Goal: Information Seeking & Learning: Check status

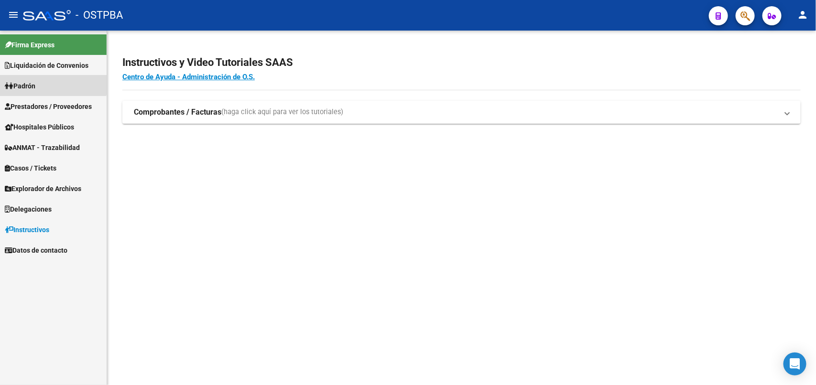
click at [32, 78] on link "Padrón" at bounding box center [53, 86] width 107 height 21
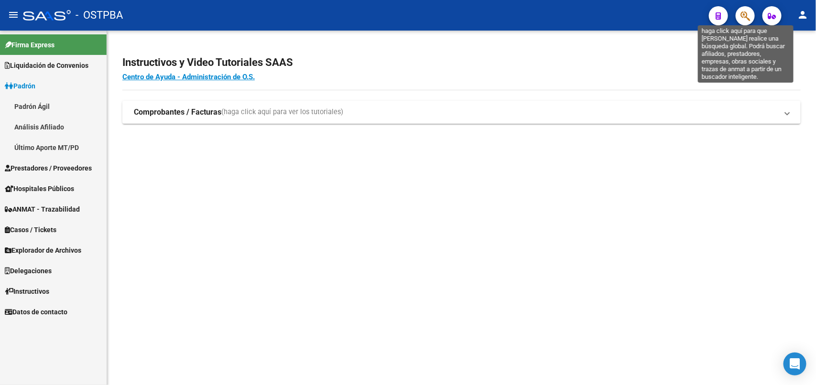
click at [745, 13] on icon "button" at bounding box center [745, 16] width 10 height 11
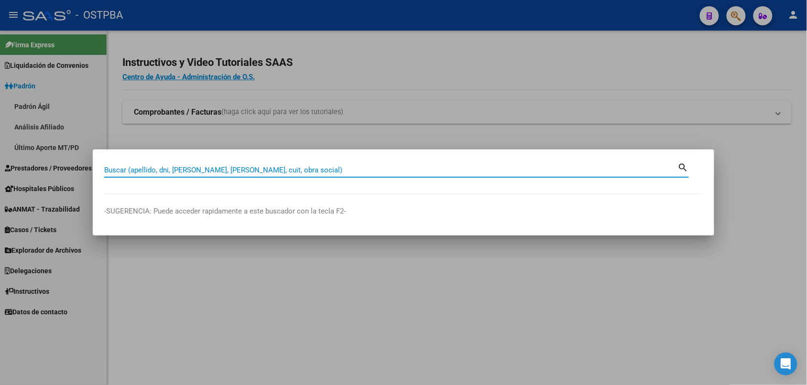
click at [313, 173] on input "Buscar (apellido, dni, [PERSON_NAME], [PERSON_NAME], cuit, obra social)" at bounding box center [390, 170] width 573 height 9
paste input "27306961859"
type input "27306961859"
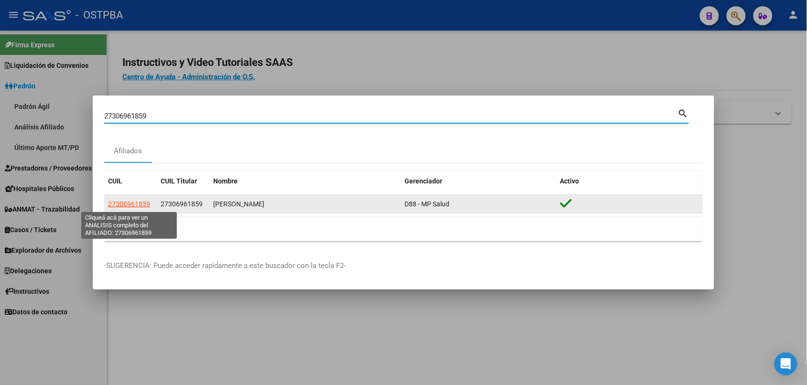
click at [138, 207] on span "27306961859" at bounding box center [129, 204] width 42 height 8
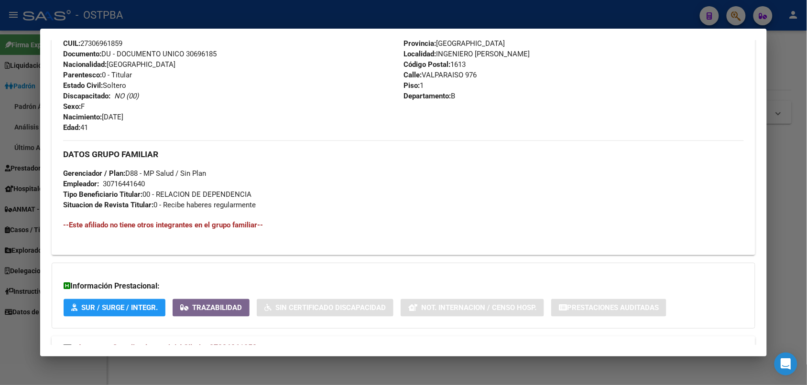
scroll to position [385, 0]
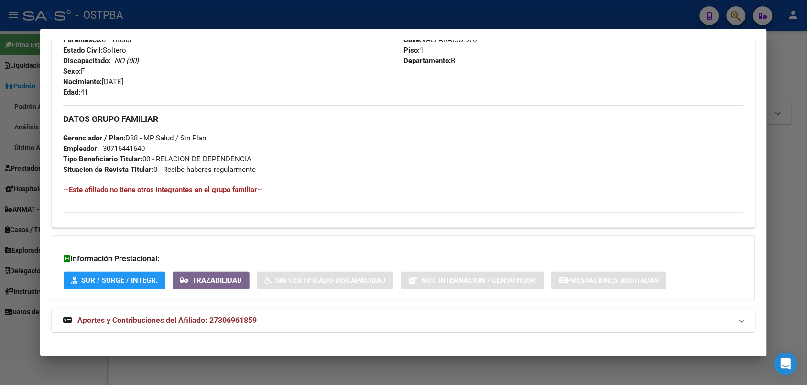
click at [145, 313] on mat-expansion-panel-header "Aportes y Contribuciones del Afiliado: 27306961859" at bounding box center [403, 320] width 703 height 23
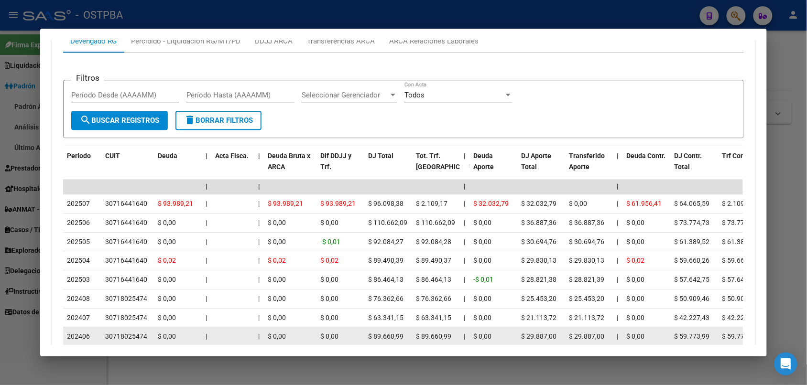
scroll to position [863, 0]
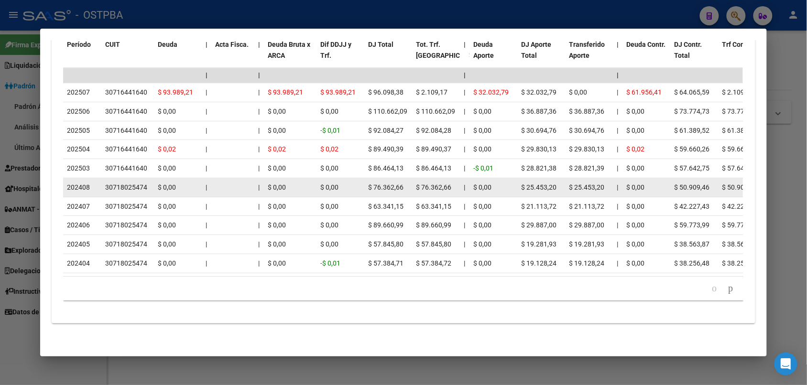
drag, startPoint x: 63, startPoint y: 176, endPoint x: 88, endPoint y: 178, distance: 25.4
click at [88, 182] on div "202408" at bounding box center [82, 187] width 31 height 11
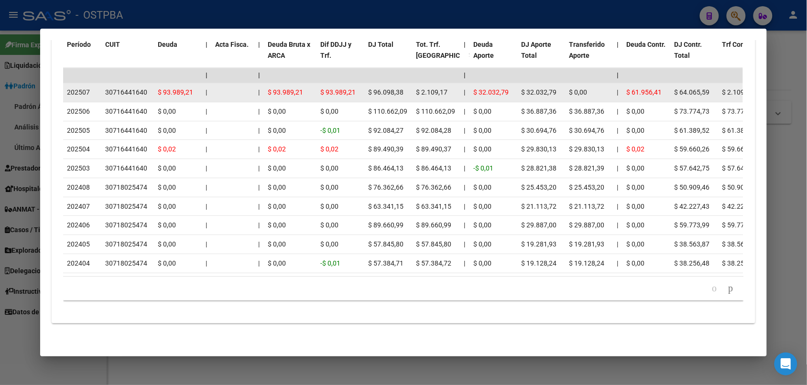
drag, startPoint x: 85, startPoint y: 160, endPoint x: 59, endPoint y: 86, distance: 78.0
click at [63, 86] on datatable-scroller "| | | | | | | | | | | | | 202507 30716441640 $ 93.989,21 | | $ 93.989,21 $ 93.9…" at bounding box center [403, 170] width 680 height 205
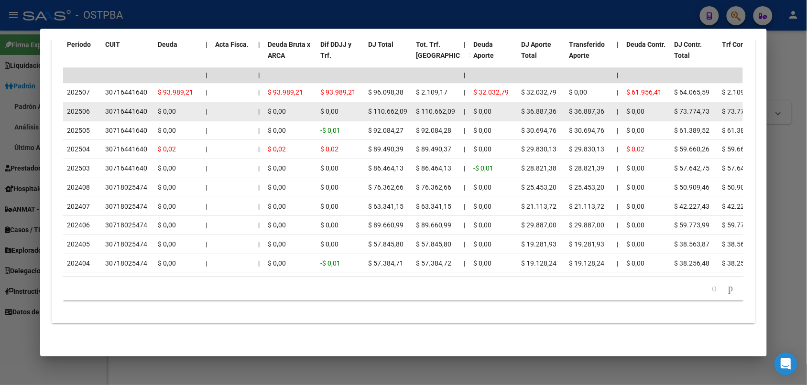
click at [67, 108] on span "202506" at bounding box center [78, 112] width 23 height 8
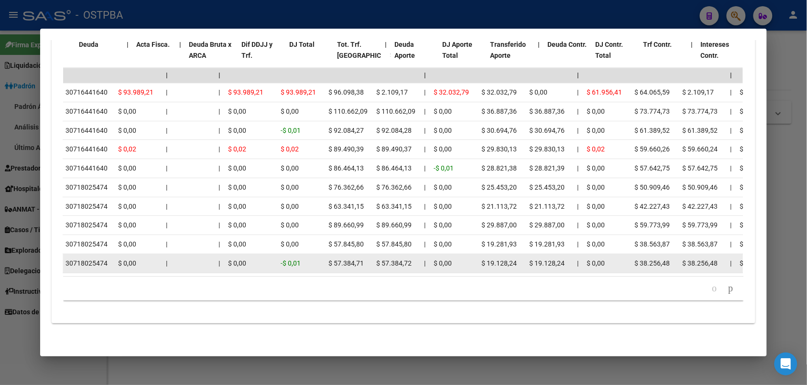
scroll to position [0, 79]
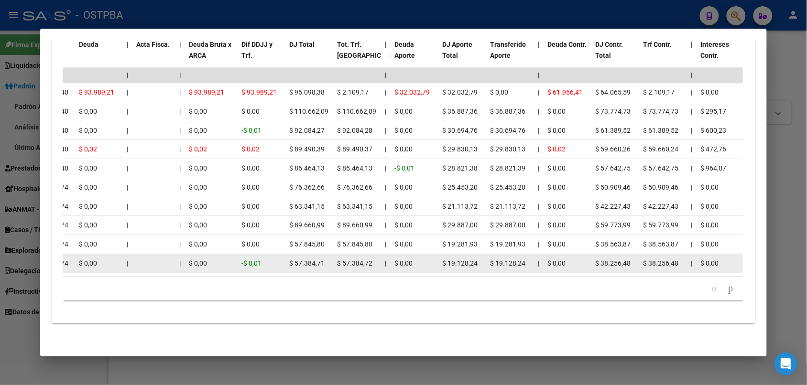
drag, startPoint x: 63, startPoint y: 178, endPoint x: 551, endPoint y: 263, distance: 495.8
click at [664, 251] on datatable-scroller "| | | | | | | | | | | | | 202507 30716441640 $ 93.989,21 | | $ 93.989,21 $ 93.9…" at bounding box center [324, 170] width 680 height 205
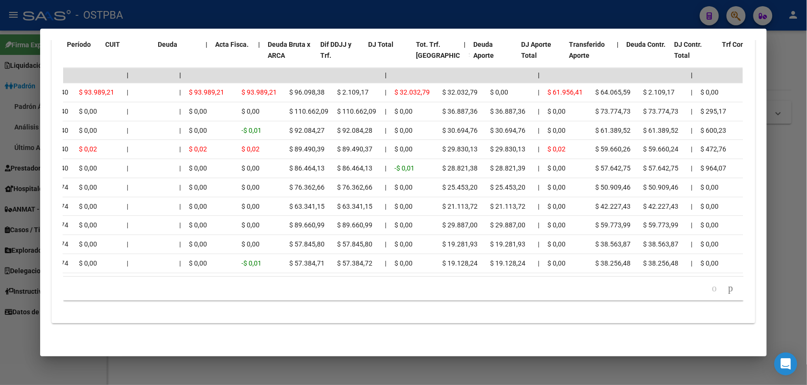
scroll to position [0, 0]
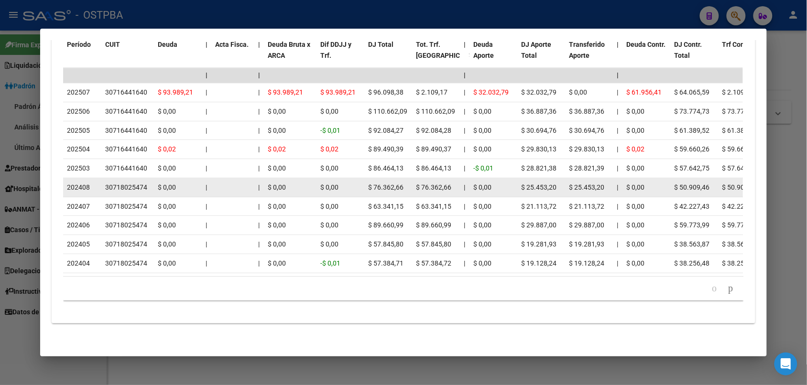
click at [68, 184] on span "202408" at bounding box center [78, 188] width 23 height 8
